Goal: Task Accomplishment & Management: Complete application form

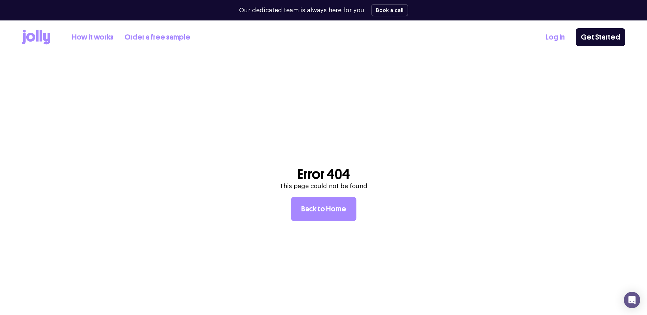
click at [557, 34] on link "Log In" at bounding box center [554, 37] width 19 height 11
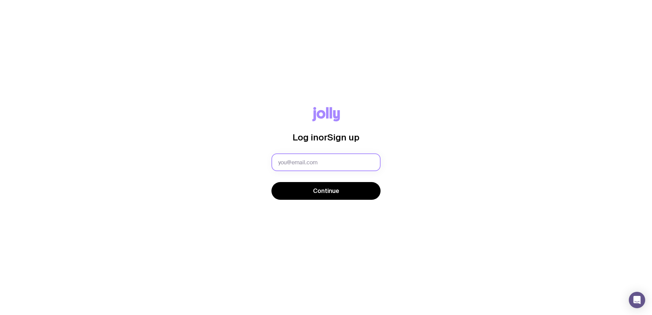
click at [317, 155] on input "text" at bounding box center [325, 162] width 109 height 18
paste input "terril@petsure.com.au"
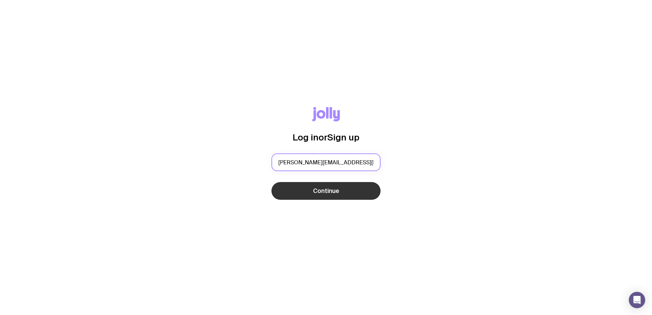
type input "terril@petsure.com.au"
click at [354, 195] on button "Continue" at bounding box center [325, 191] width 109 height 18
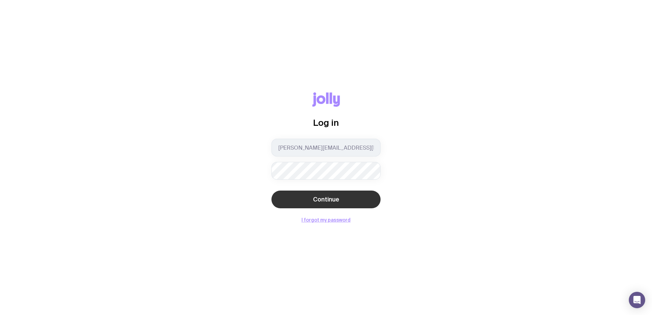
click at [329, 196] on span "Continue" at bounding box center [326, 199] width 26 height 8
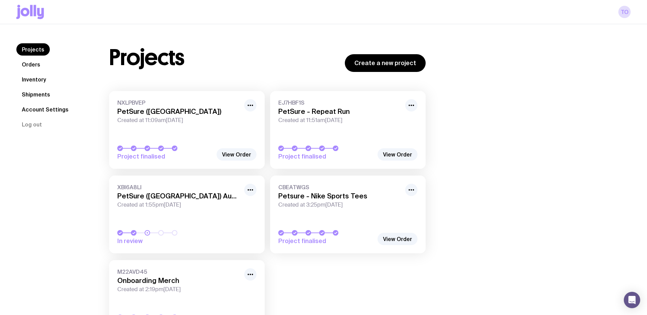
click at [34, 65] on link "Orders" at bounding box center [30, 64] width 29 height 12
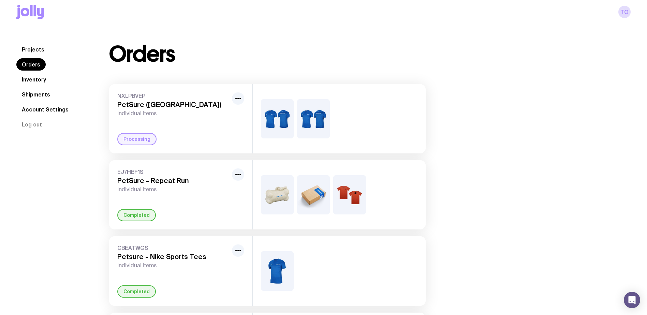
click at [36, 79] on link "Inventory" at bounding box center [33, 79] width 35 height 12
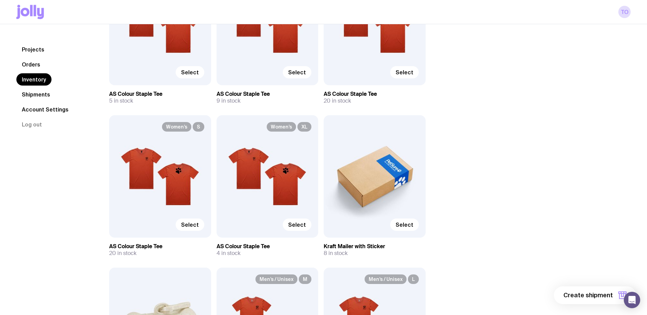
scroll to position [170, 0]
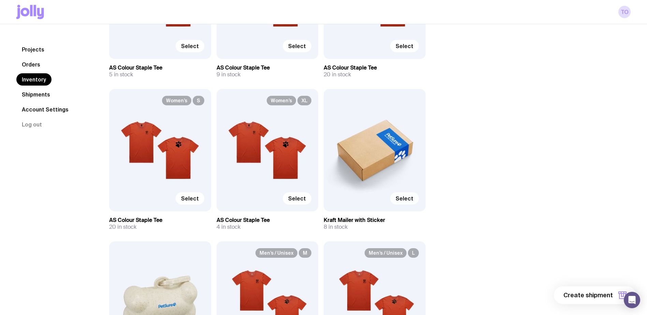
click at [406, 202] on label "Select" at bounding box center [404, 198] width 29 height 12
click at [0, 0] on input "Select" at bounding box center [0, 0] width 0 height 0
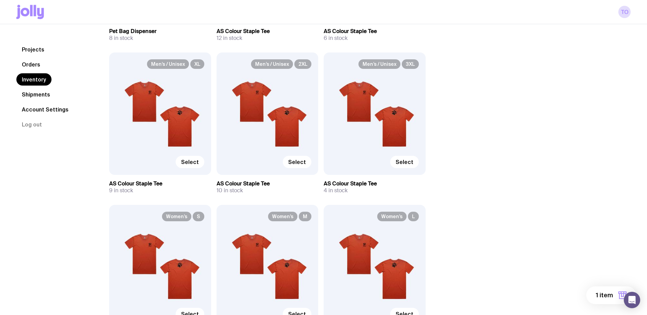
scroll to position [545, 0]
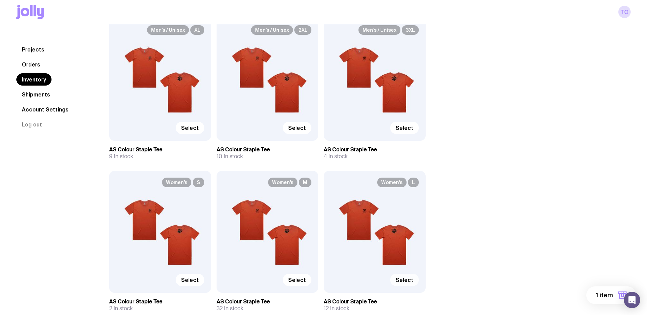
click at [404, 279] on span "Select" at bounding box center [404, 279] width 18 height 7
click at [0, 0] on input "Select" at bounding box center [0, 0] width 0 height 0
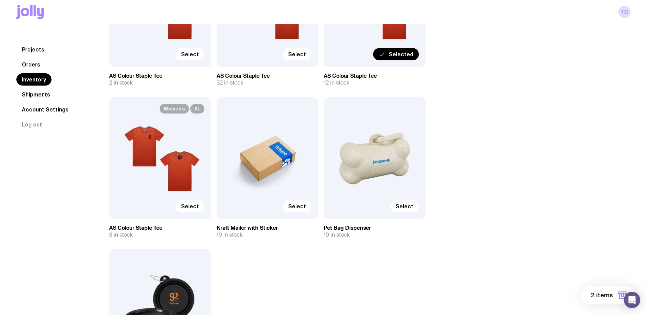
scroll to position [784, 0]
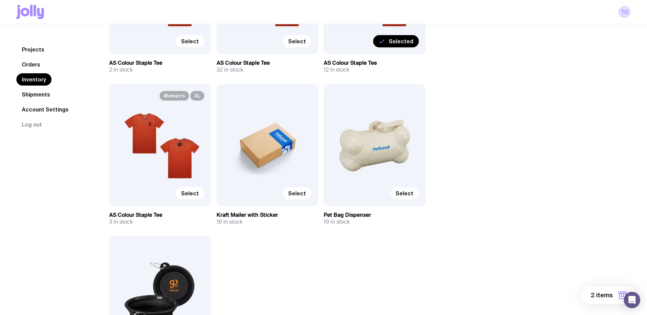
click at [405, 197] on label "Select" at bounding box center [404, 193] width 29 height 12
click at [0, 0] on input "Select" at bounding box center [0, 0] width 0 height 0
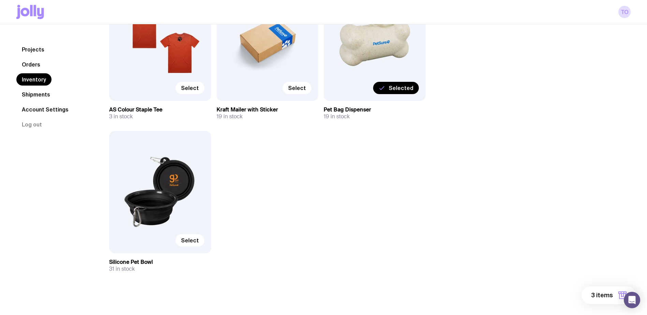
scroll to position [893, 0]
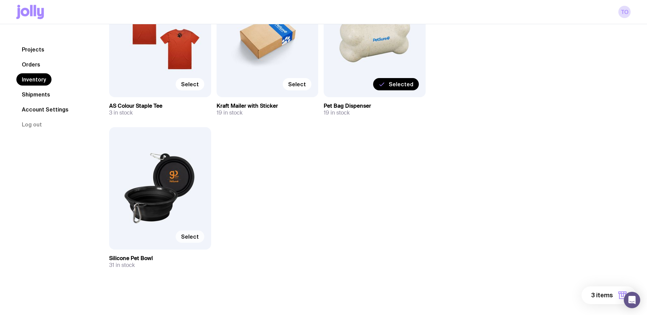
click at [188, 238] on span "Select" at bounding box center [190, 236] width 18 height 7
click at [0, 0] on input "Select" at bounding box center [0, 0] width 0 height 0
click at [596, 291] on button "4 items" at bounding box center [608, 295] width 55 height 18
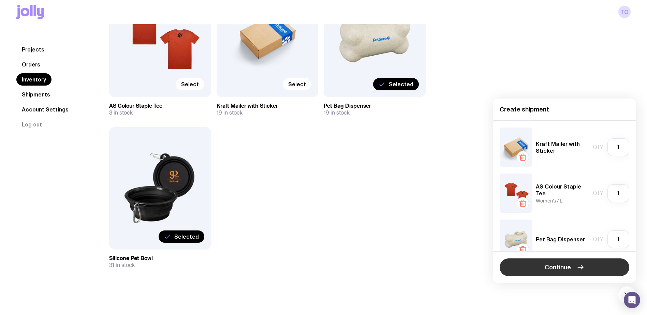
click at [575, 264] on button "Continue" at bounding box center [564, 267] width 130 height 18
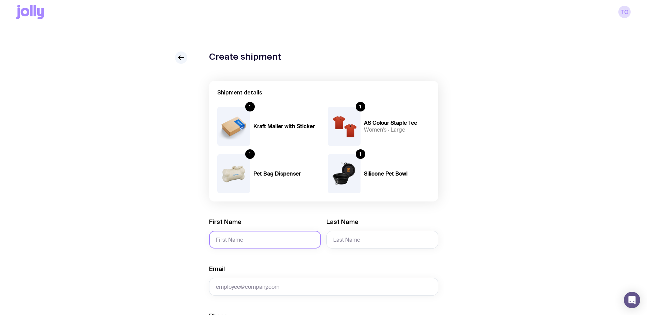
drag, startPoint x: 246, startPoint y: 240, endPoint x: 251, endPoint y: 237, distance: 6.1
click at [246, 240] on input "First Name" at bounding box center [265, 240] width 112 height 18
type input "Ariauna (Samantha)"
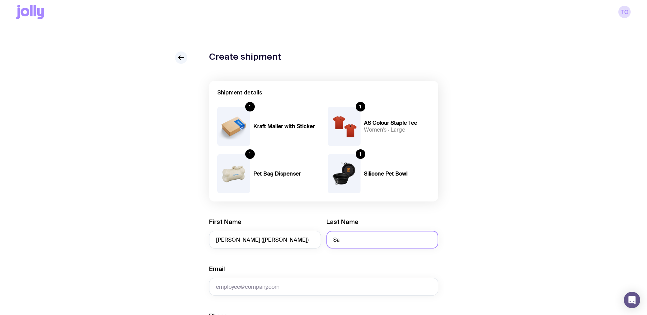
type input "S"
type input "Palomares (Rivett)"
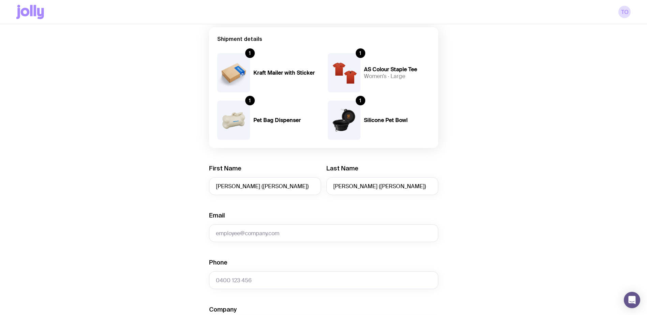
scroll to position [102, 0]
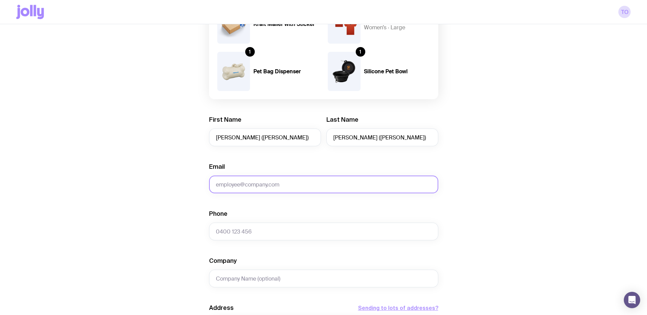
click at [362, 181] on input "Email" at bounding box center [323, 185] width 229 height 18
type input "peopleandculture@petsure.com.au"
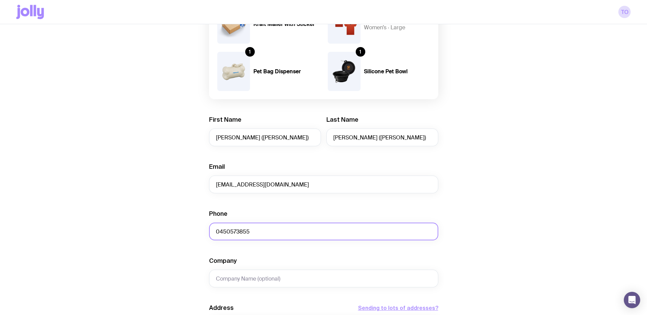
type input "0450573855"
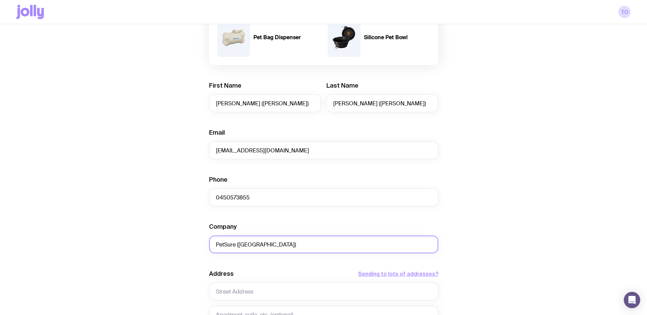
scroll to position [302, 0]
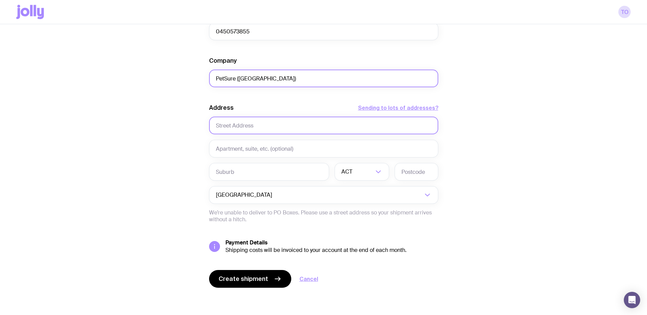
type input "PetSure (Australia)"
click at [297, 127] on input "text" at bounding box center [323, 126] width 229 height 18
type input "465 Victoria Ave"
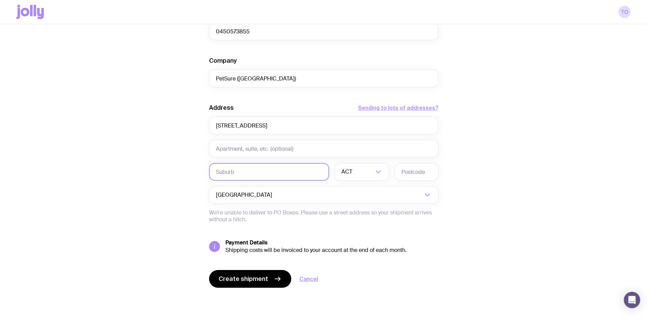
click at [240, 168] on input "text" at bounding box center [269, 172] width 120 height 18
type input "Chatswood"
click at [371, 205] on li "NSW" at bounding box center [362, 207] width 54 height 15
click at [420, 171] on input "text" at bounding box center [416, 172] width 44 height 18
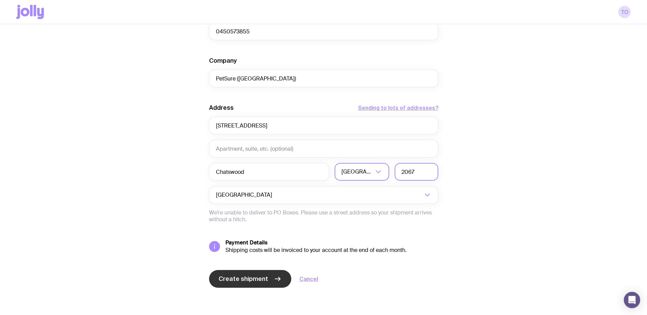
type input "2067"
click at [247, 279] on span "Create shipment" at bounding box center [243, 279] width 49 height 8
